Goal: Navigation & Orientation: Find specific page/section

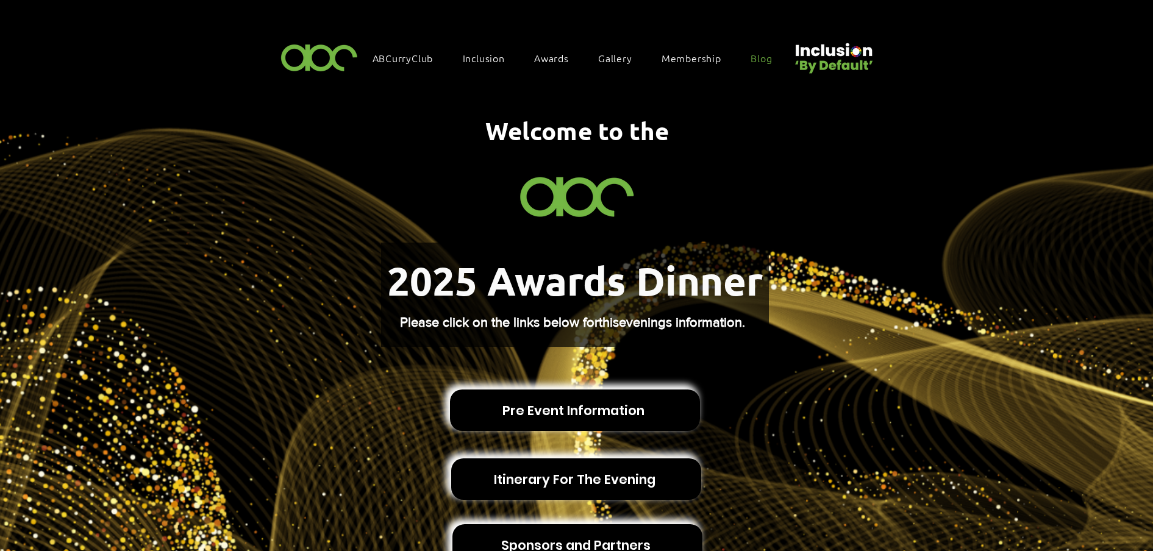
click at [766, 50] on link "Blog" at bounding box center [768, 58] width 46 height 26
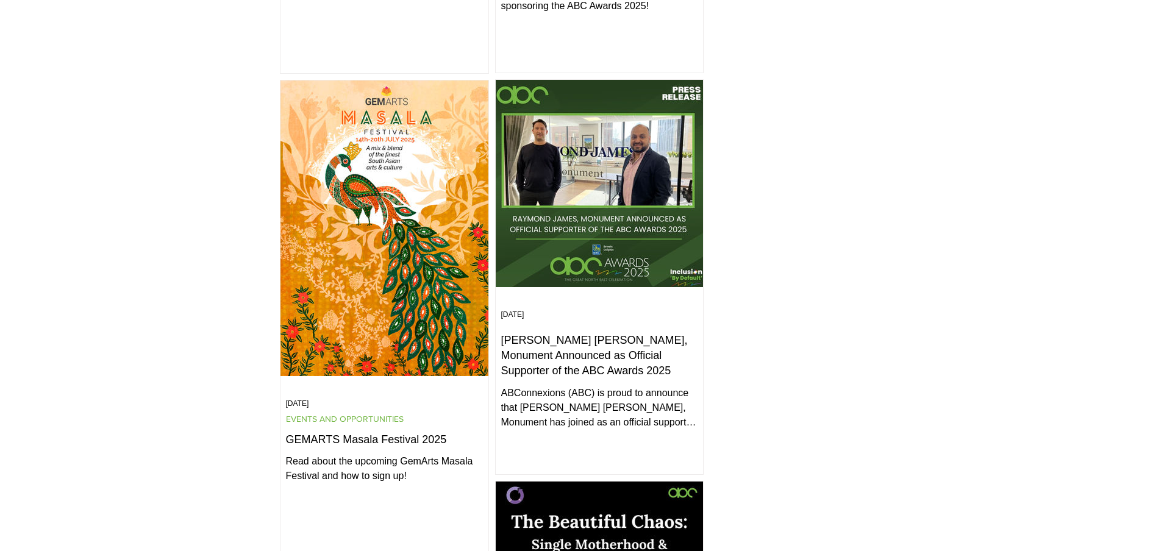
scroll to position [686, 0]
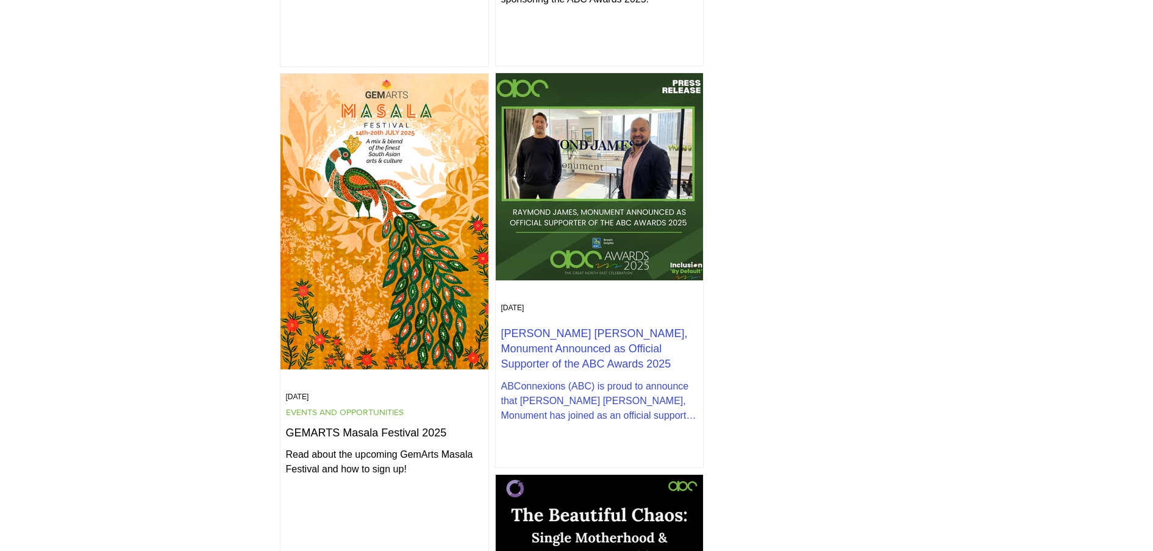
click at [594, 336] on h2 "Raymond James, Monument Announced as Official Supporter of the ABC Awards 2025" at bounding box center [599, 349] width 196 height 46
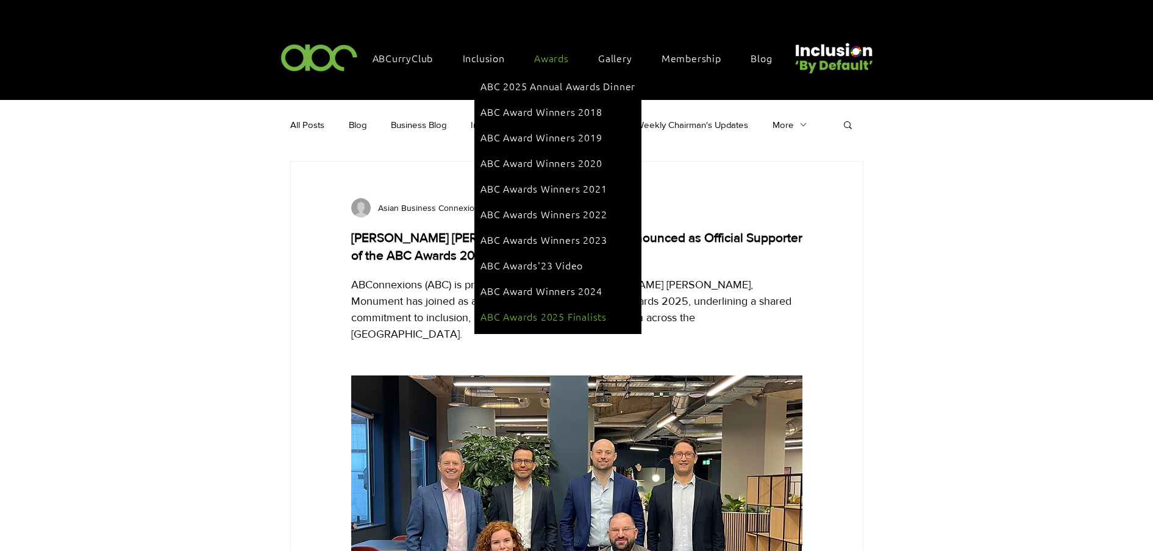
click at [575, 310] on span "ABC Awards 2025 Finalists" at bounding box center [544, 316] width 126 height 13
